Goal: Entertainment & Leisure: Consume media (video, audio)

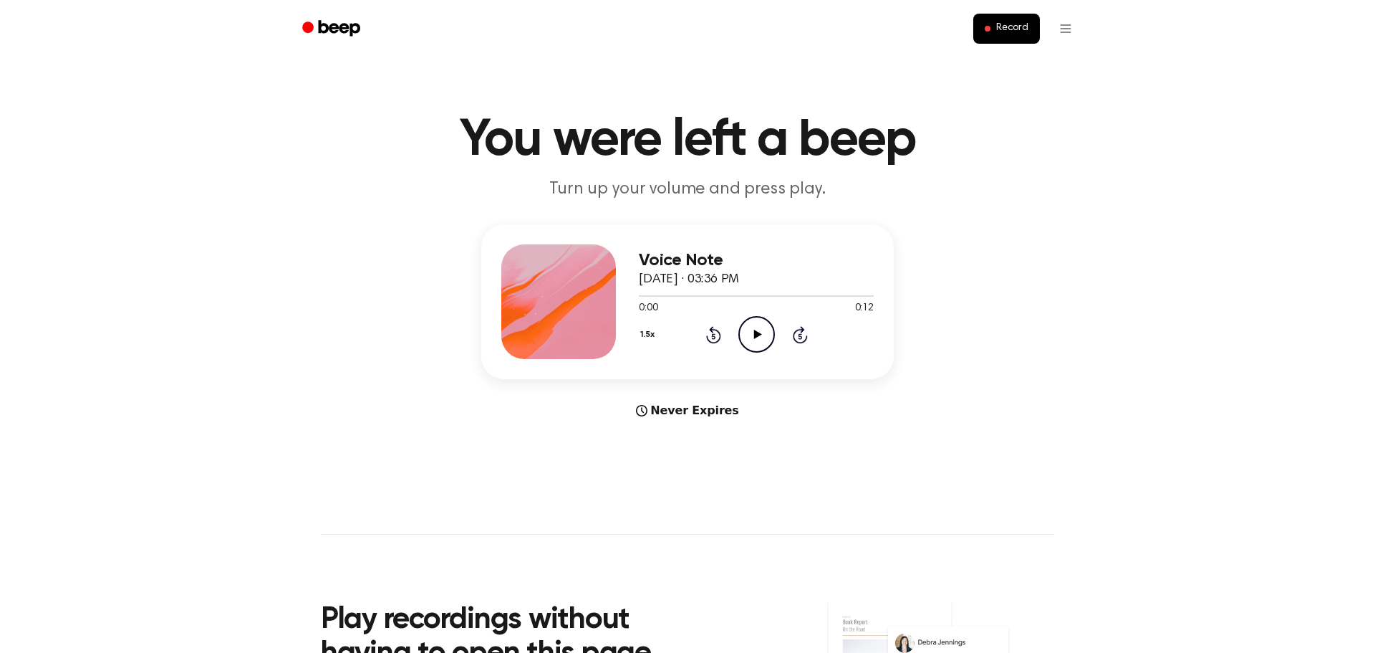
click at [763, 332] on icon "Play Audio" at bounding box center [757, 334] width 37 height 37
click at [758, 341] on icon "Play Audio" at bounding box center [757, 334] width 37 height 37
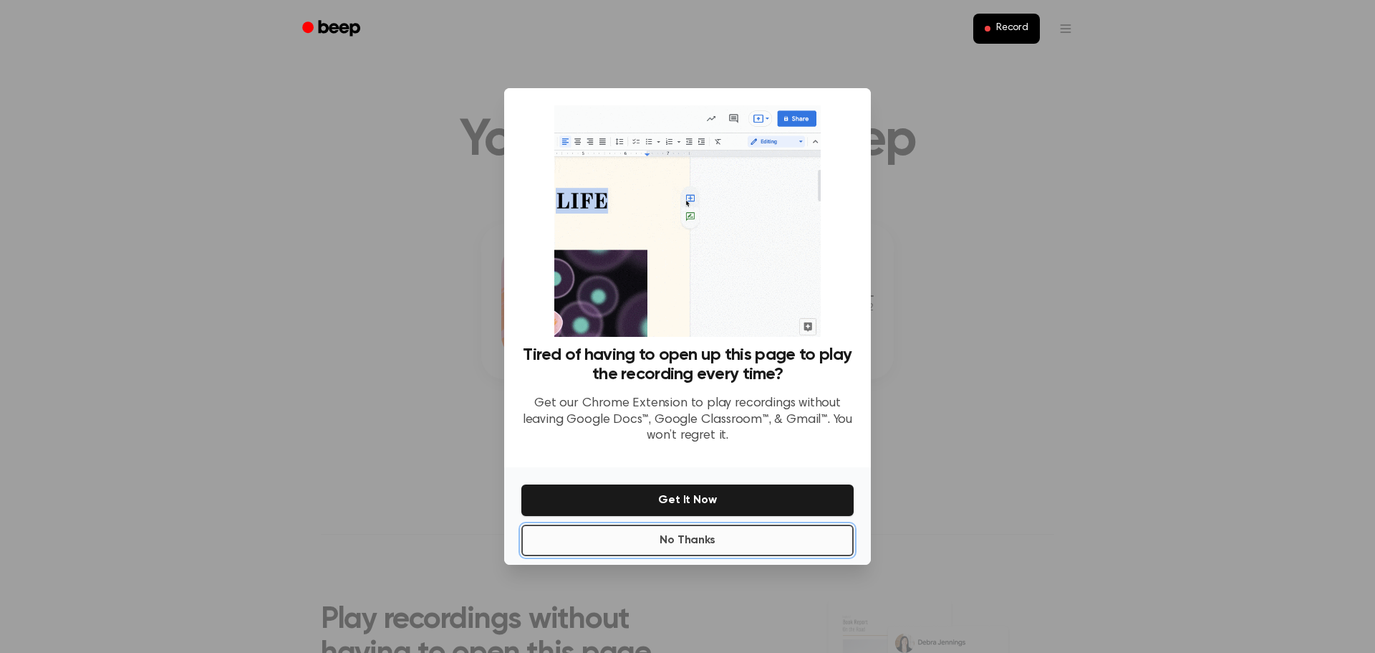
click at [706, 534] on button "No Thanks" at bounding box center [688, 540] width 332 height 32
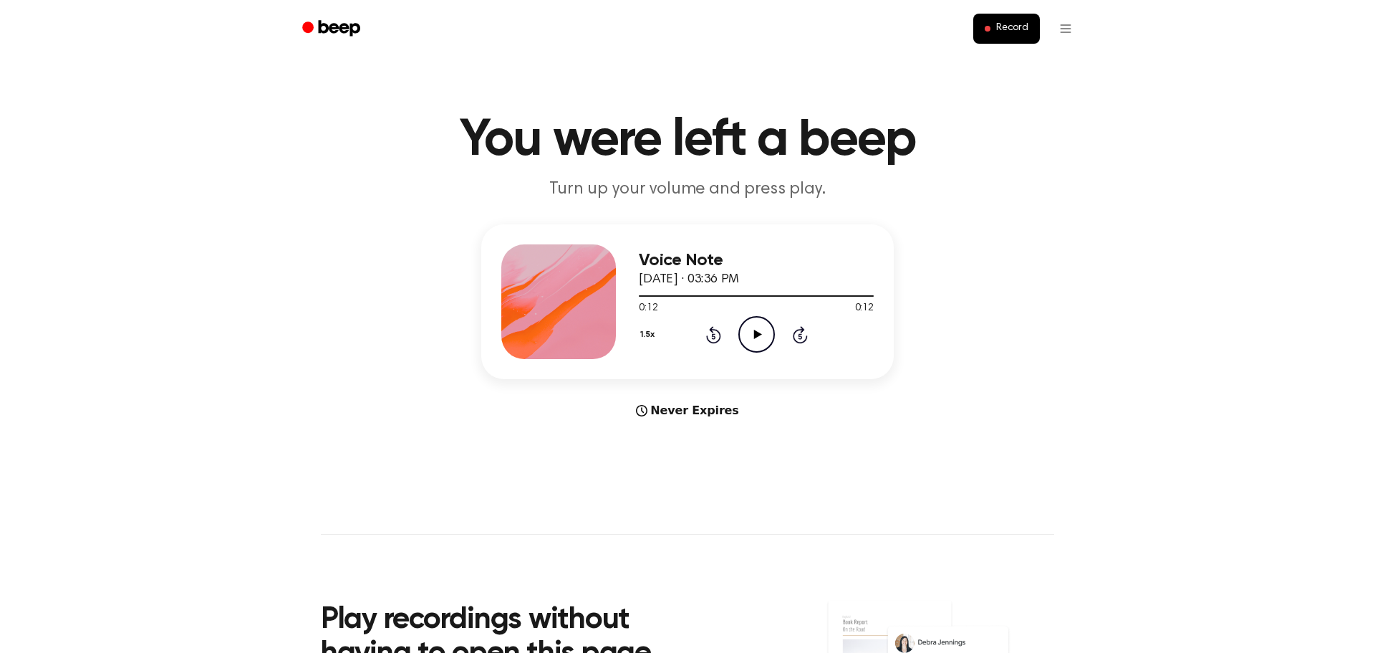
click at [758, 340] on icon "Play Audio" at bounding box center [757, 334] width 37 height 37
click at [773, 333] on icon "Play Audio" at bounding box center [757, 334] width 37 height 37
click at [756, 325] on icon "Play Audio" at bounding box center [757, 334] width 37 height 37
click at [751, 325] on icon "Play Audio" at bounding box center [757, 334] width 37 height 37
click at [754, 331] on icon at bounding box center [758, 334] width 8 height 9
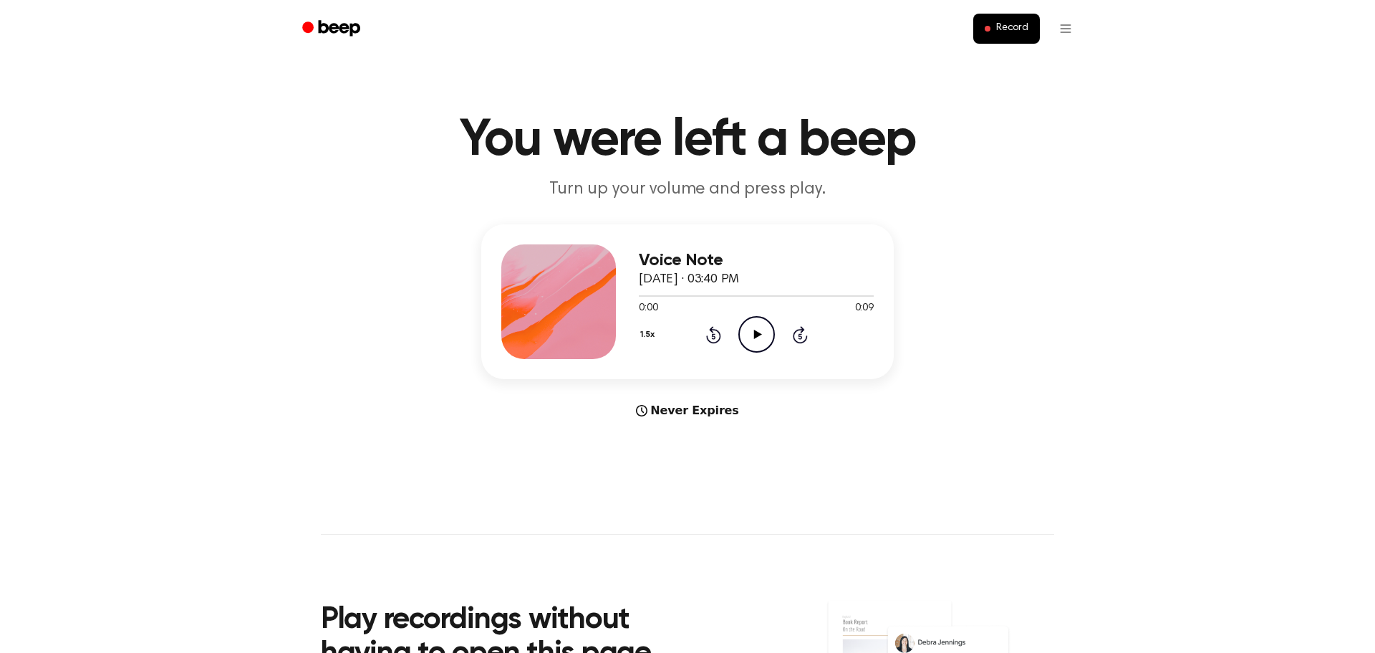
click at [742, 344] on circle at bounding box center [756, 334] width 35 height 35
click at [758, 322] on icon "Play Audio" at bounding box center [757, 334] width 37 height 37
click at [754, 337] on icon "Play Audio" at bounding box center [757, 334] width 37 height 37
